Goal: Task Accomplishment & Management: Use online tool/utility

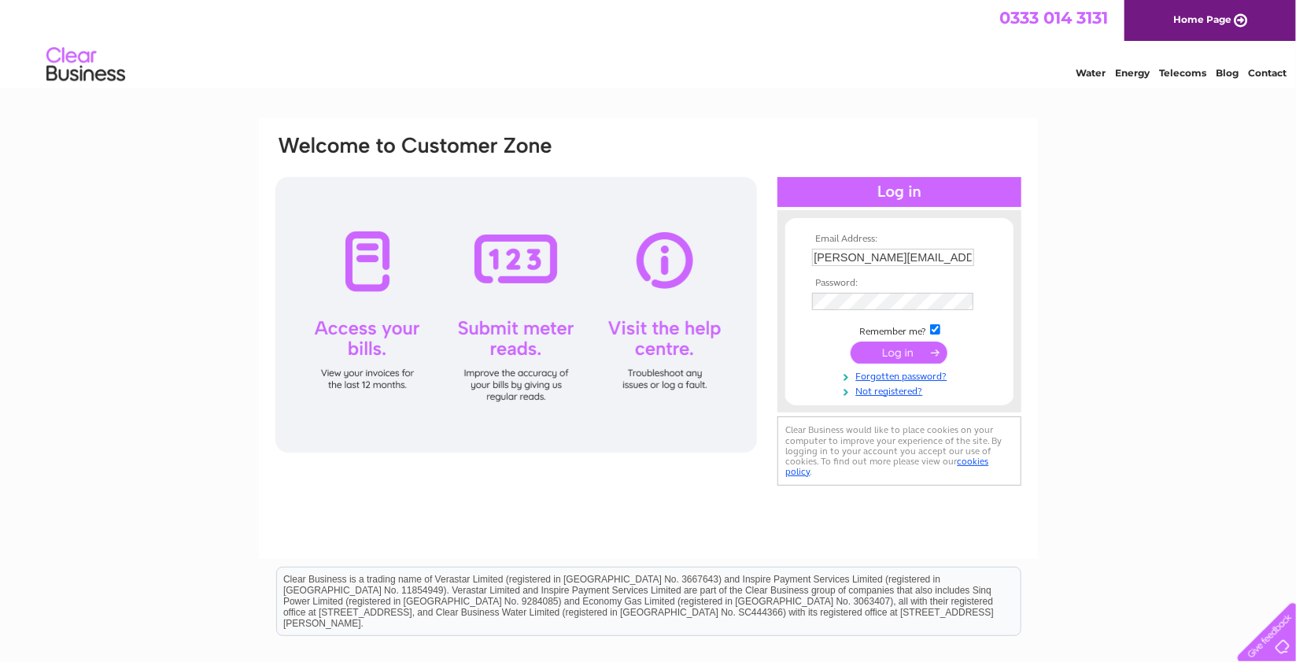
click at [882, 350] on input "submit" at bounding box center [899, 352] width 97 height 22
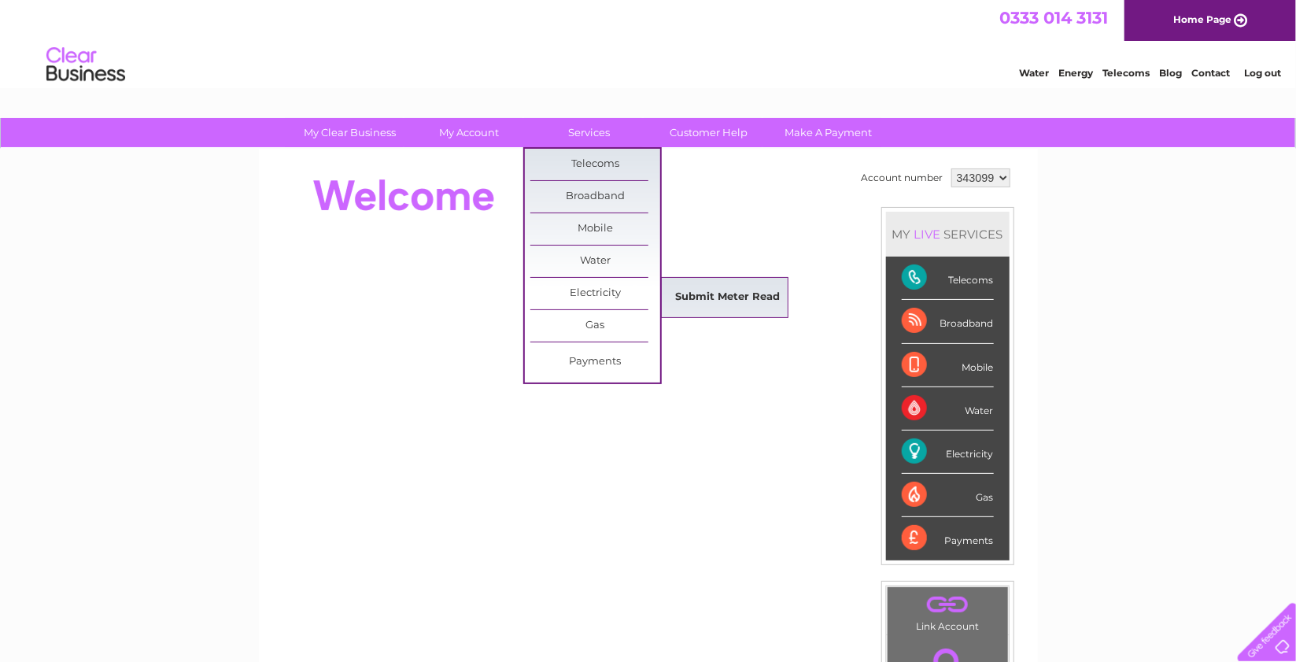
click at [700, 295] on link "Submit Meter Read" at bounding box center [727, 297] width 130 height 31
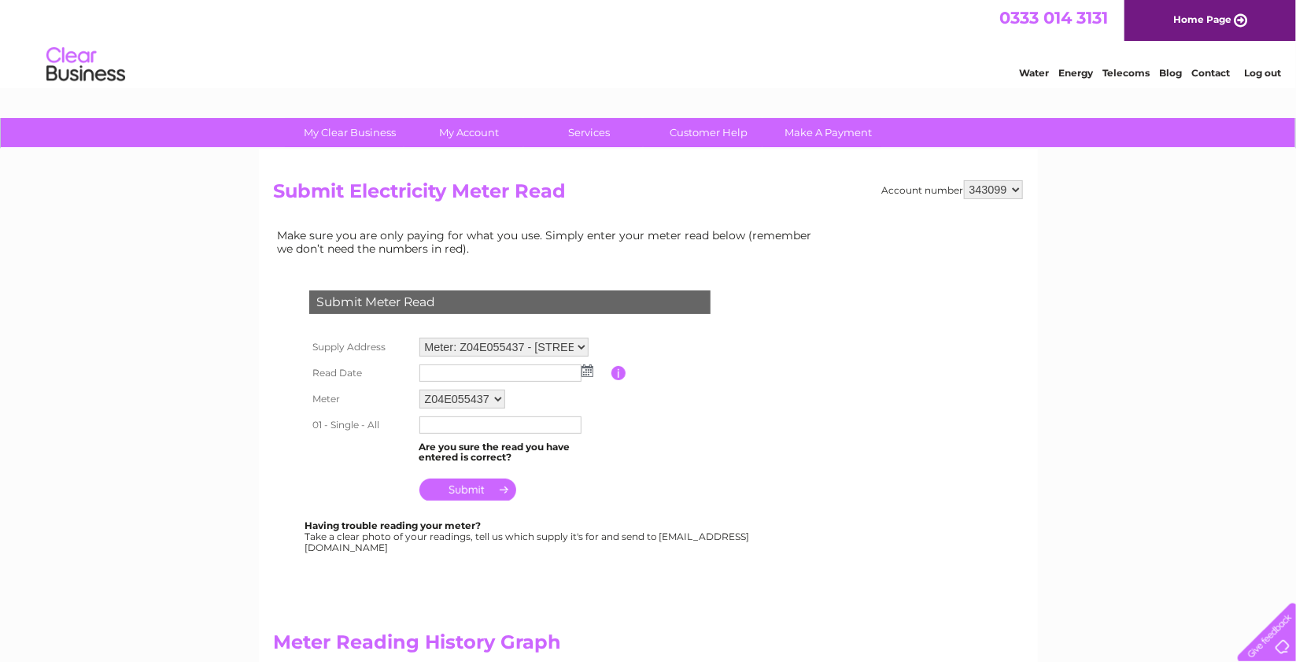
click at [588, 372] on img at bounding box center [587, 370] width 12 height 13
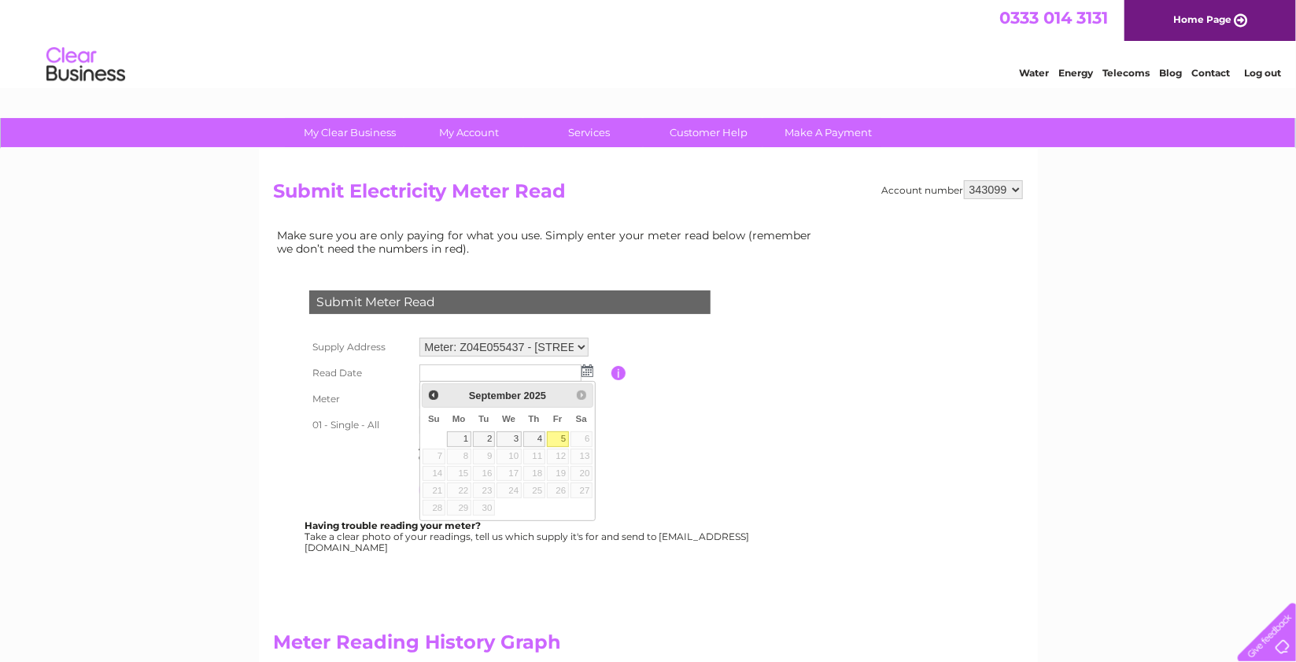
click at [563, 439] on link "5" at bounding box center [558, 439] width 22 height 16
type input "2025/09/05"
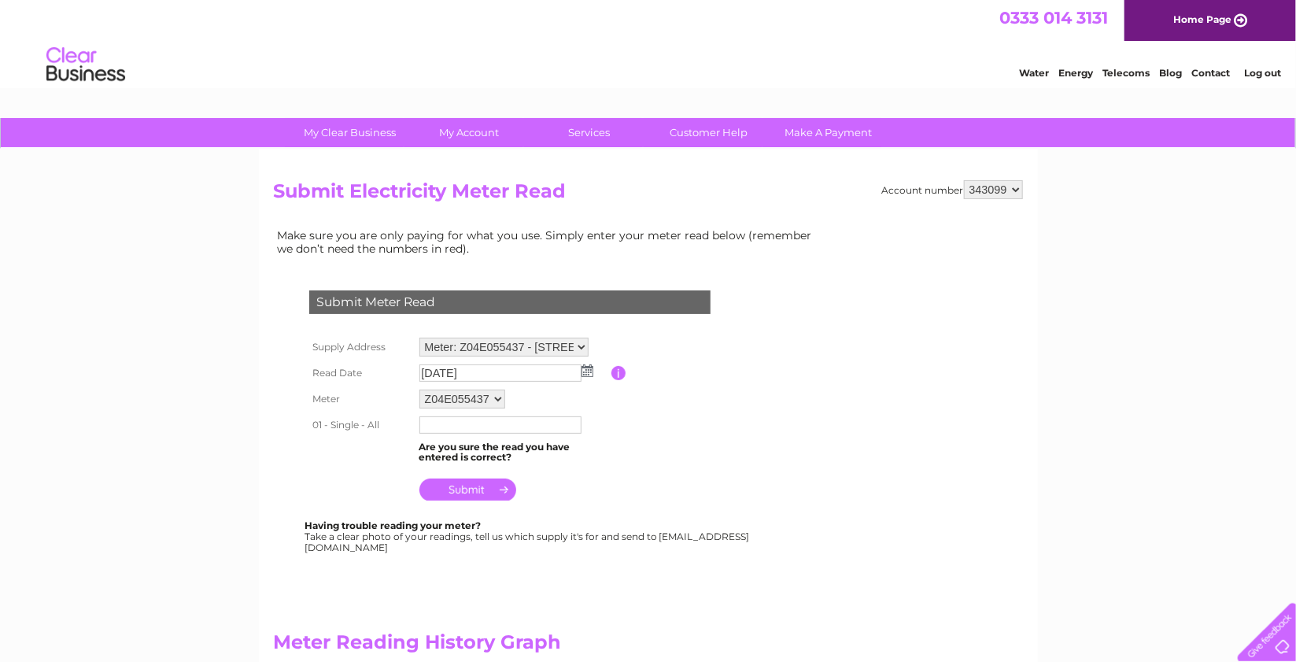
click at [521, 424] on input "text" at bounding box center [500, 424] width 162 height 17
type input "5783"
click at [673, 463] on table "Supply Address Meter: Z04E055437 - 5 High Street, Chesham, Bucks, HP5 1BG Read …" at bounding box center [528, 420] width 447 height 173
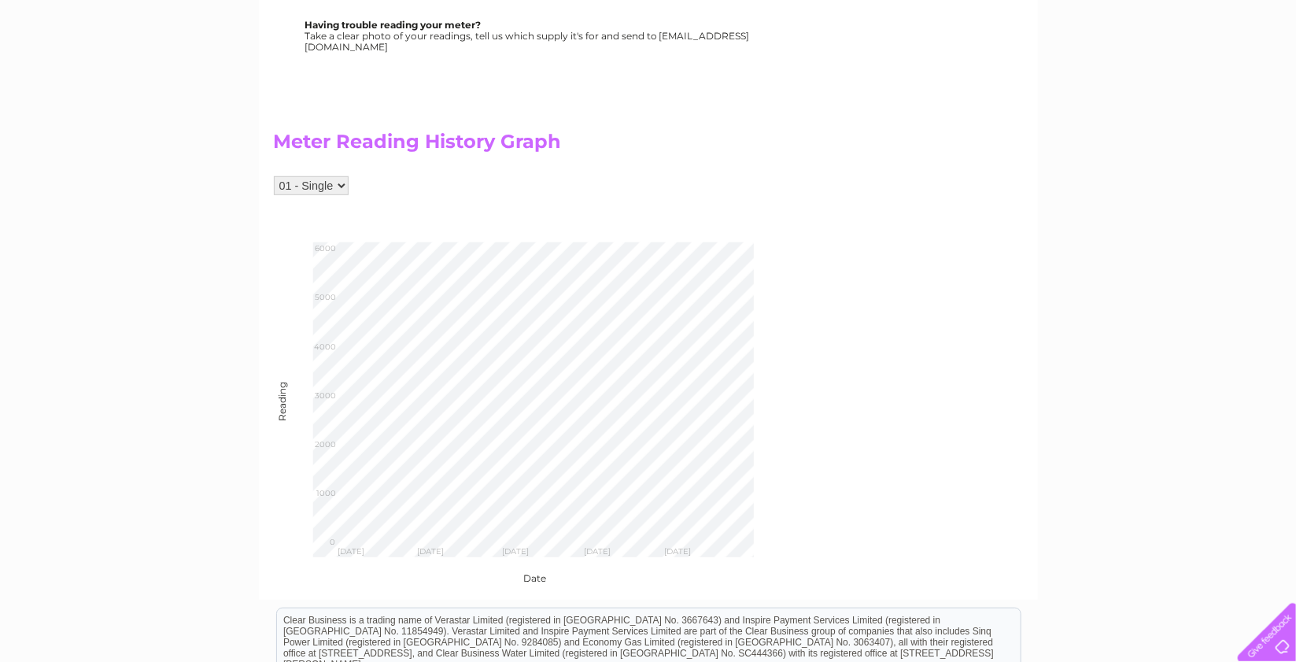
scroll to position [584, 0]
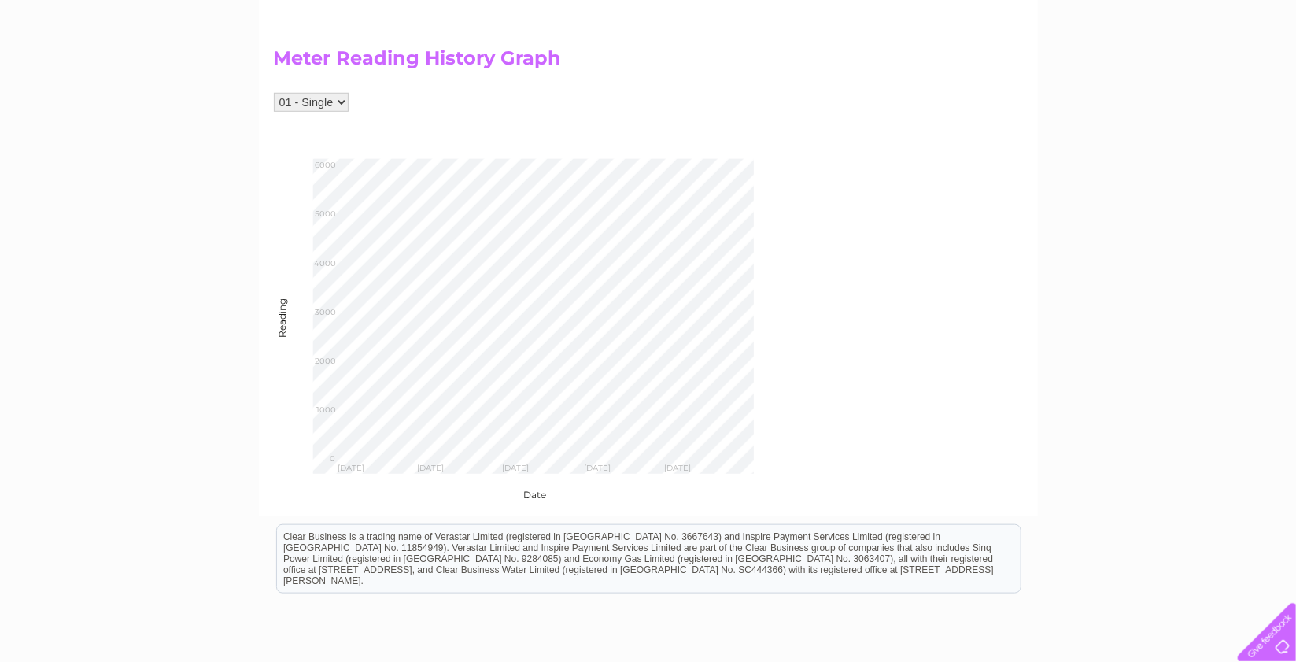
click at [686, 113] on div "01 - Single" at bounding box center [549, 110] width 551 height 35
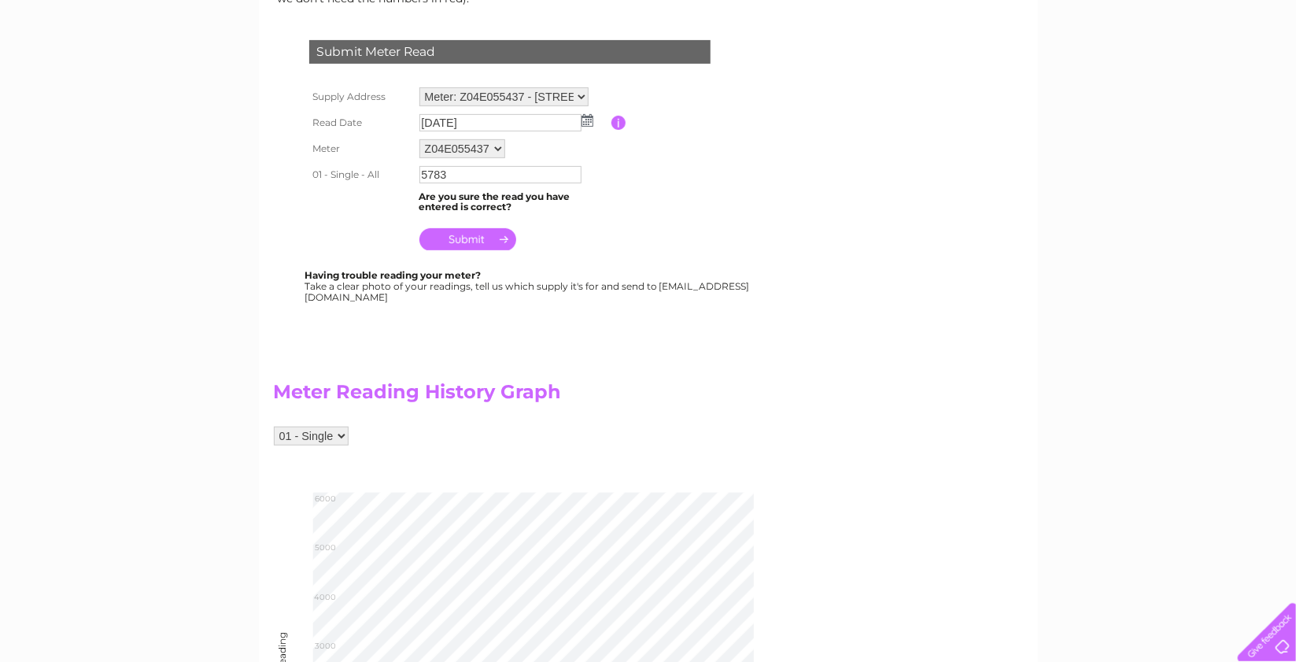
click at [466, 238] on input "submit" at bounding box center [467, 239] width 97 height 22
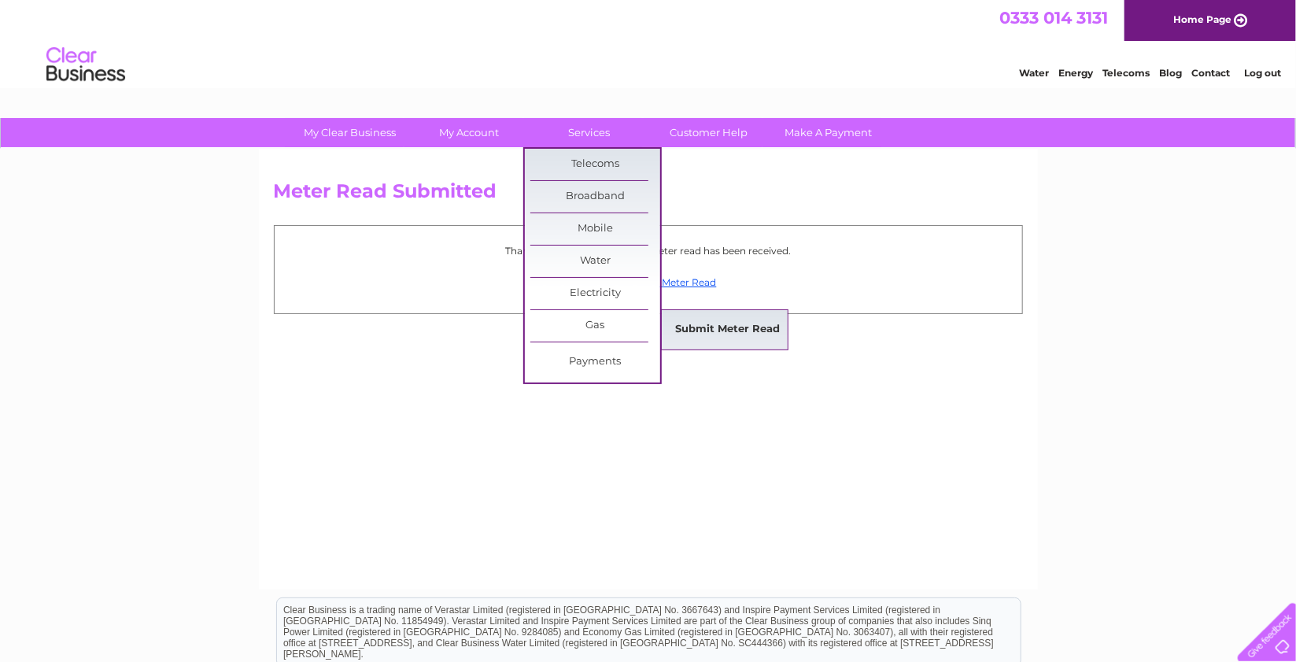
click at [688, 322] on link "Submit Meter Read" at bounding box center [727, 329] width 130 height 31
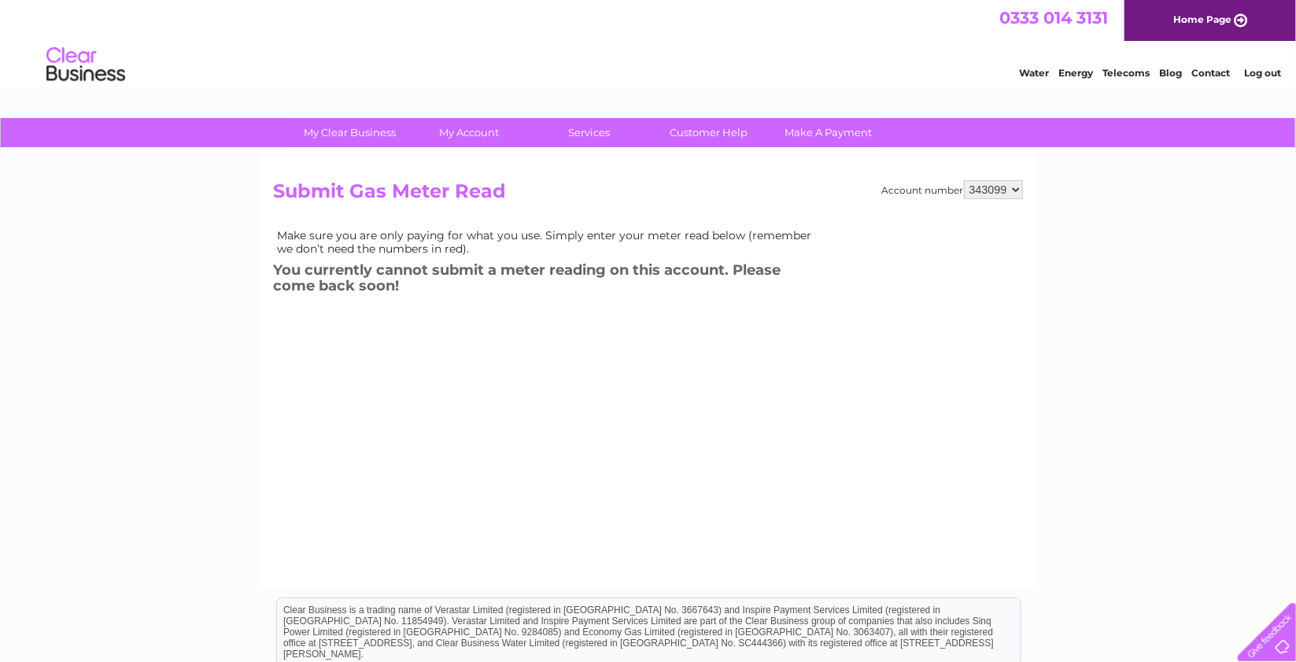
click at [528, 301] on h3 "You currently cannot submit a meter reading on this account. Please come back s…" at bounding box center [549, 280] width 551 height 43
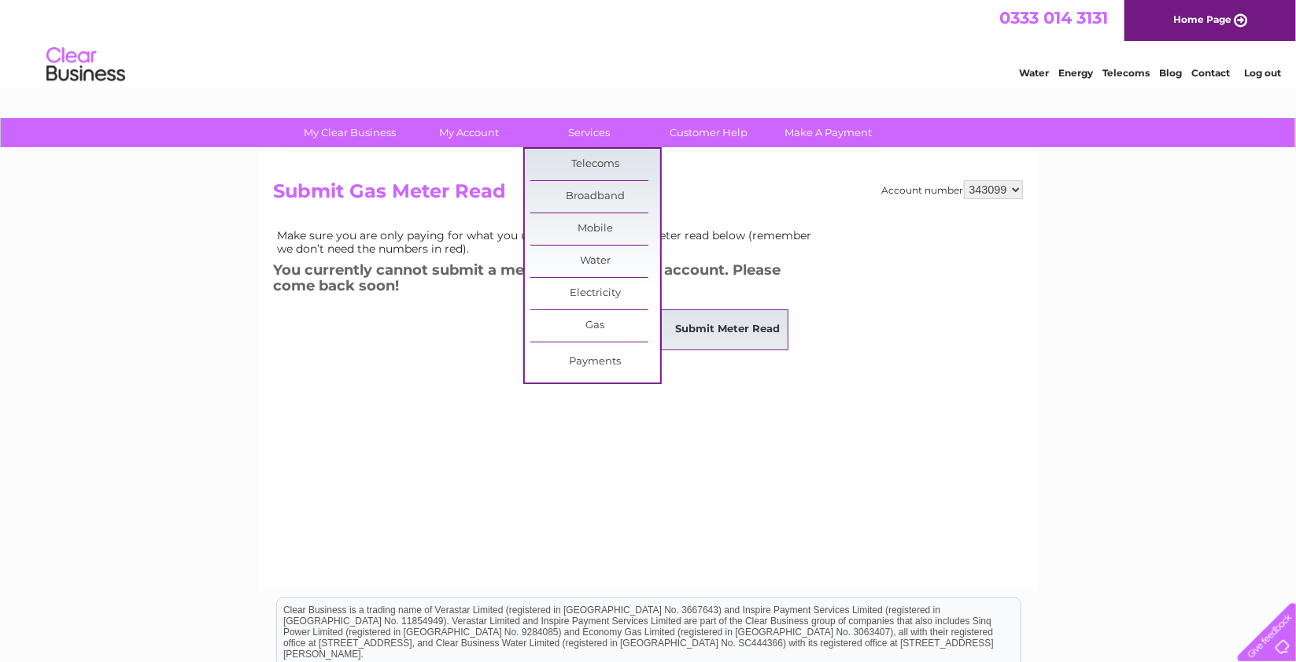
click at [682, 327] on link "Submit Meter Read" at bounding box center [727, 329] width 130 height 31
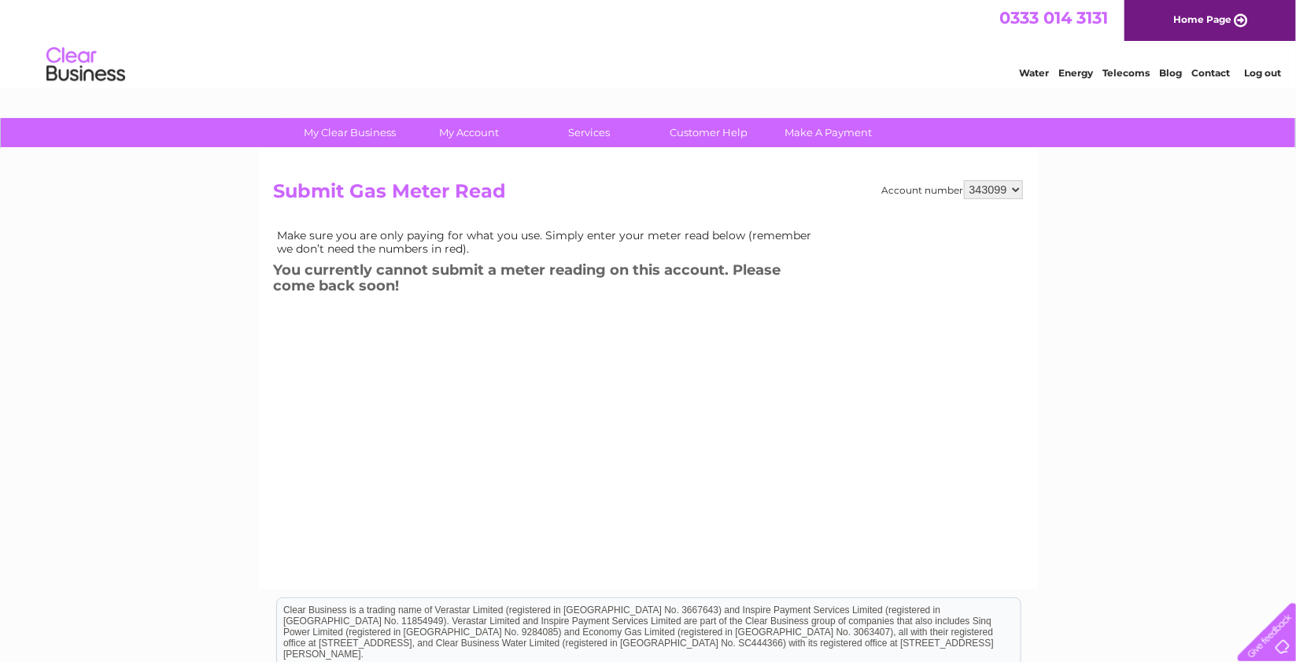
click at [397, 373] on div "Account number 343099 Submit Gas Meter Read Make sure you are only paying for w…" at bounding box center [648, 360] width 749 height 360
click at [906, 55] on div "Water Energy Telecoms Blog Contact Log out" at bounding box center [648, 66] width 1296 height 51
